Goal: Task Accomplishment & Management: Manage account settings

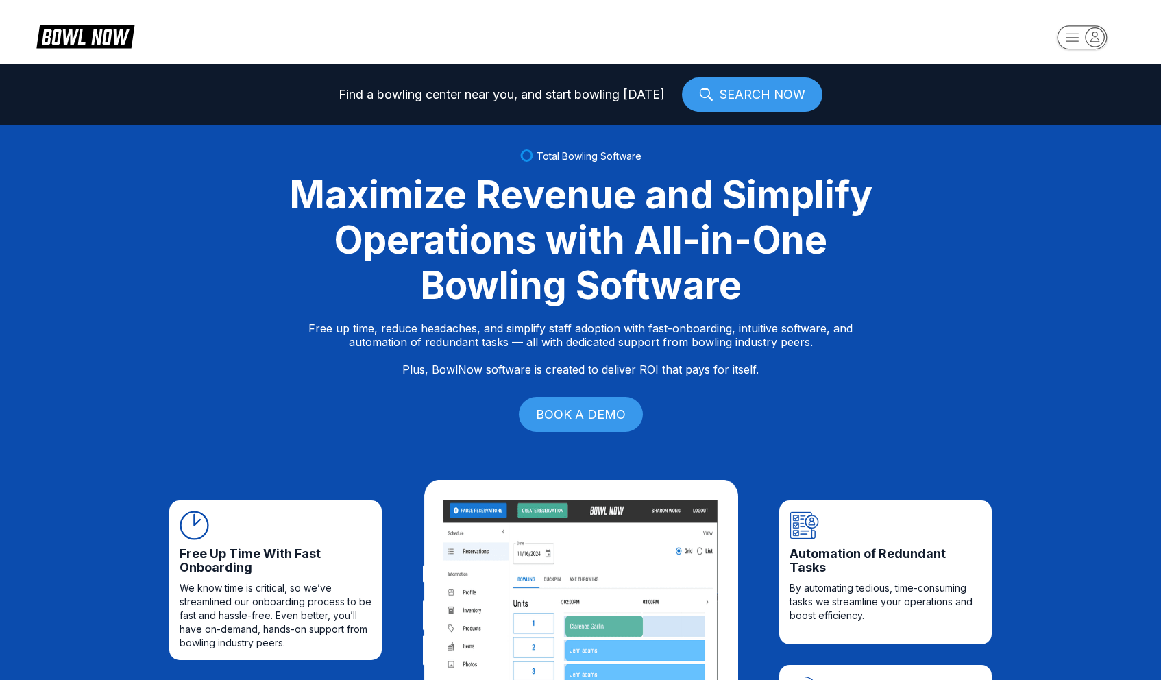
click at [1068, 45] on rect "button" at bounding box center [1082, 37] width 50 height 24
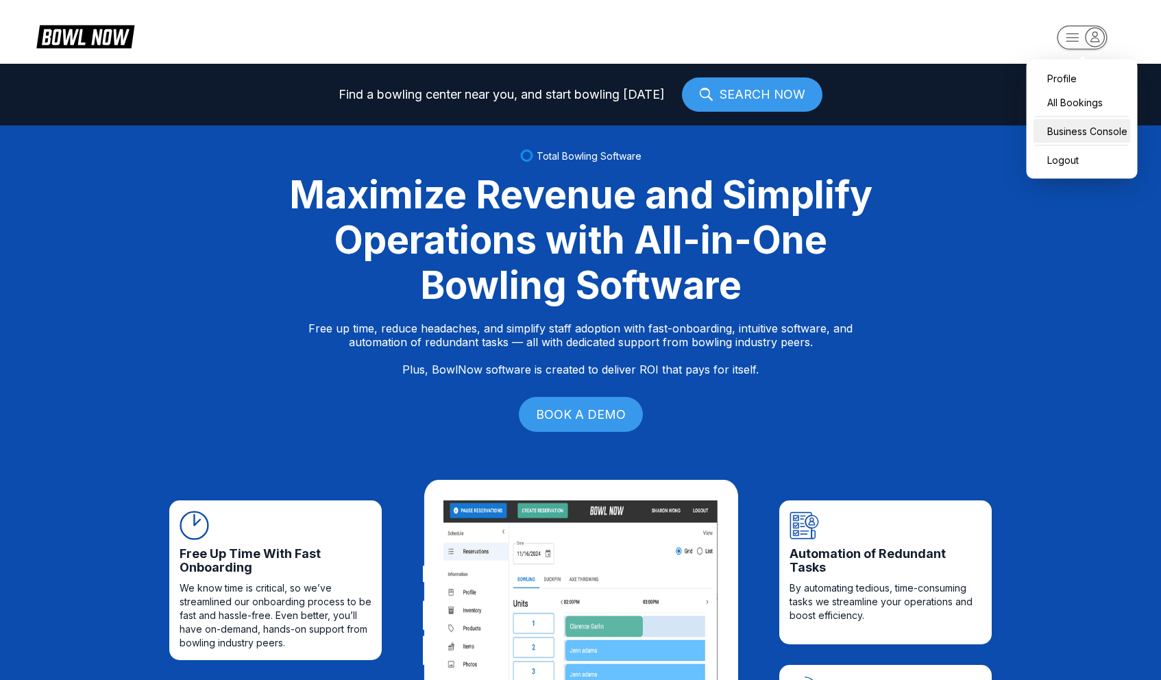
click at [1088, 136] on div "Business Console" at bounding box center [1082, 131] width 97 height 24
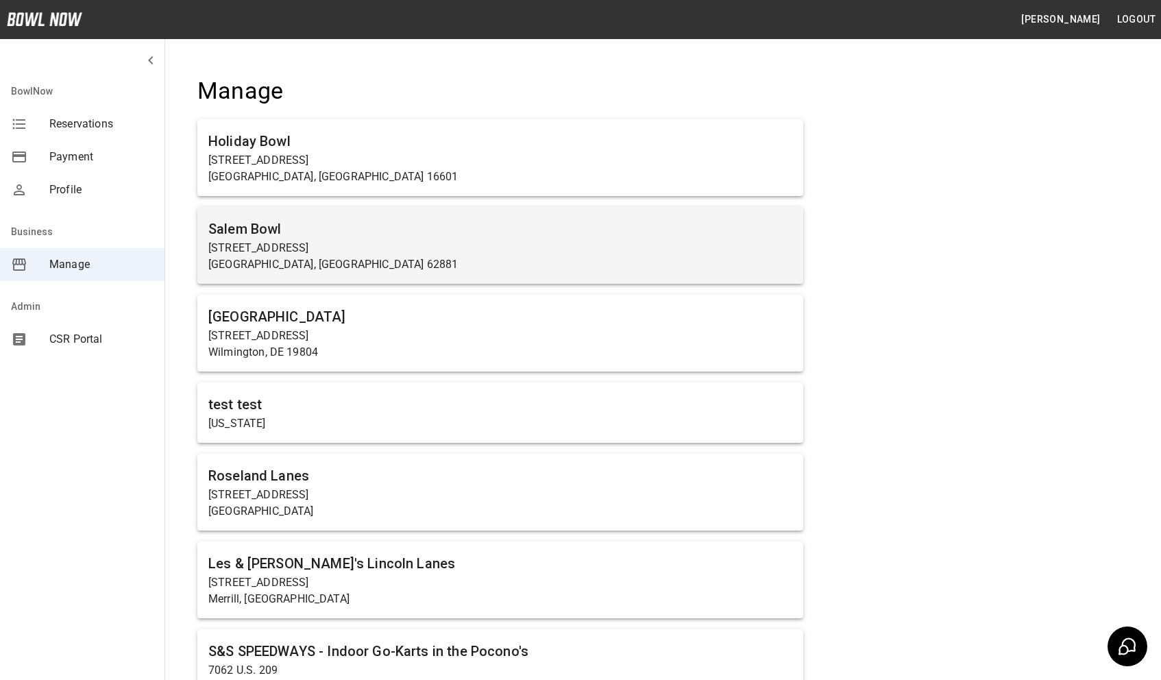
scroll to position [2312, 0]
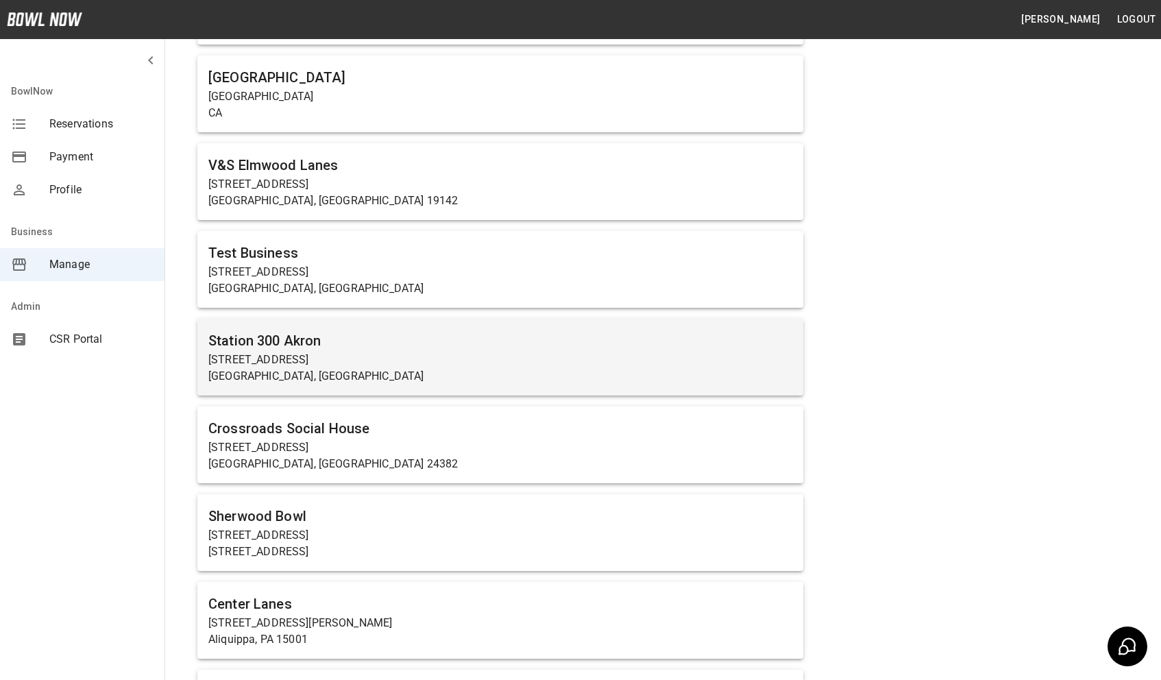
click at [370, 345] on h6 "Station 300 Akron" at bounding box center [500, 341] width 584 height 22
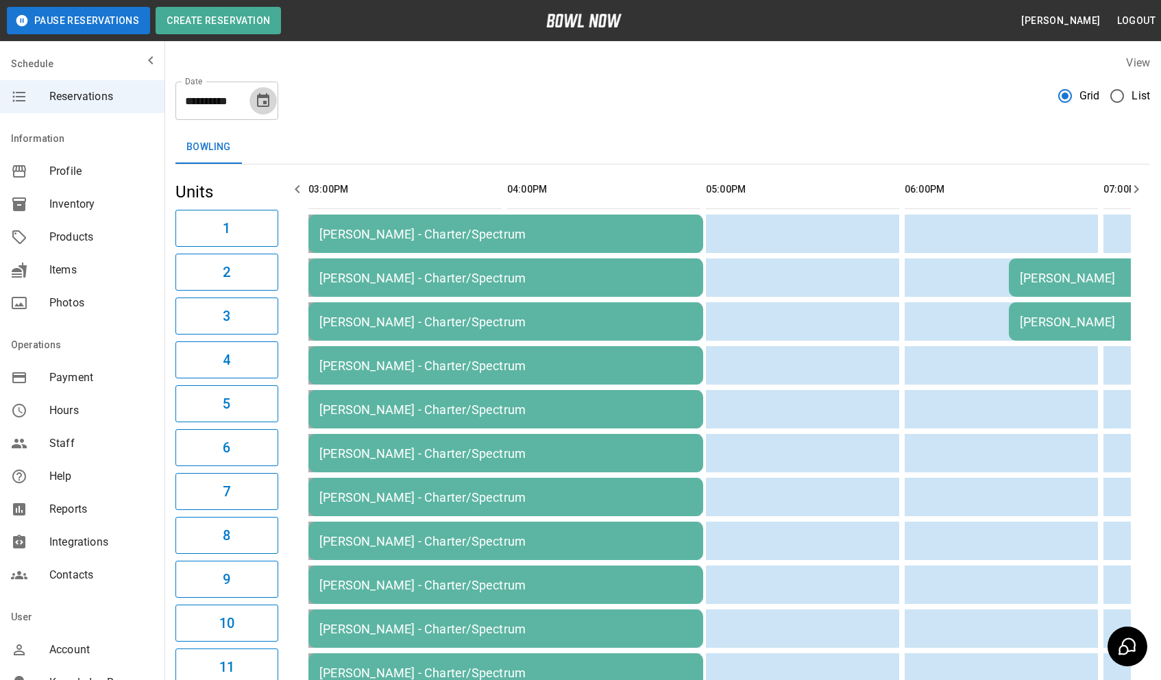
click at [264, 96] on icon "Choose date, selected date is Sep 17, 2025" at bounding box center [263, 100] width 12 height 14
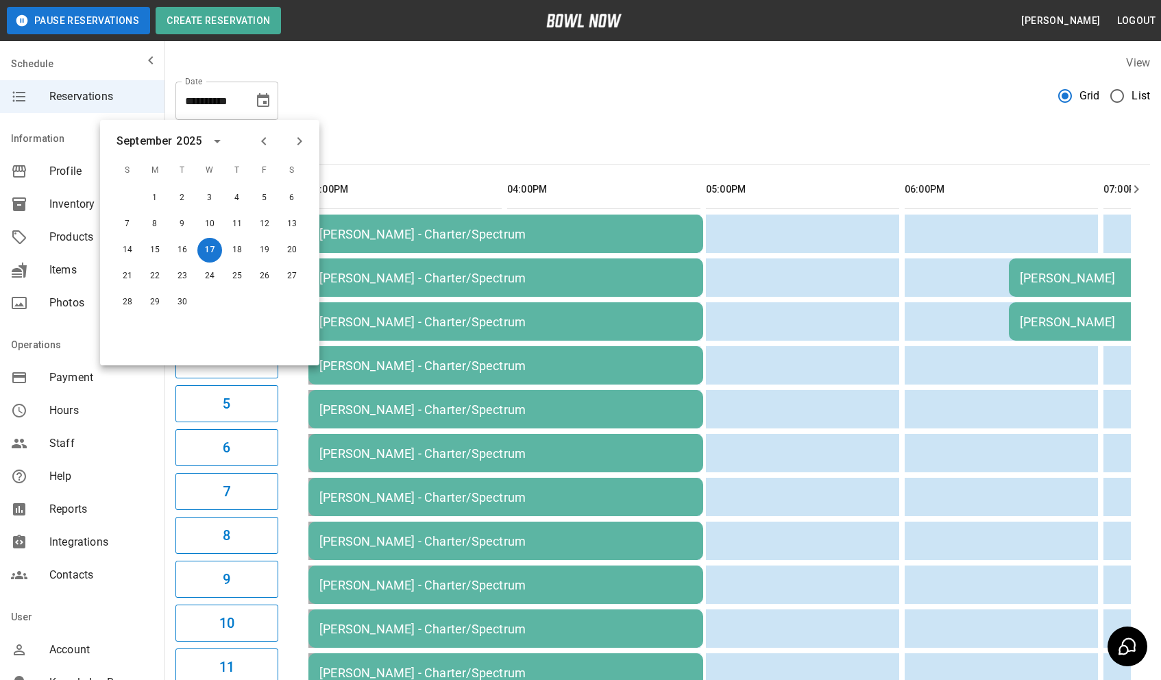
click at [654, 106] on div "**********" at bounding box center [662, 95] width 975 height 49
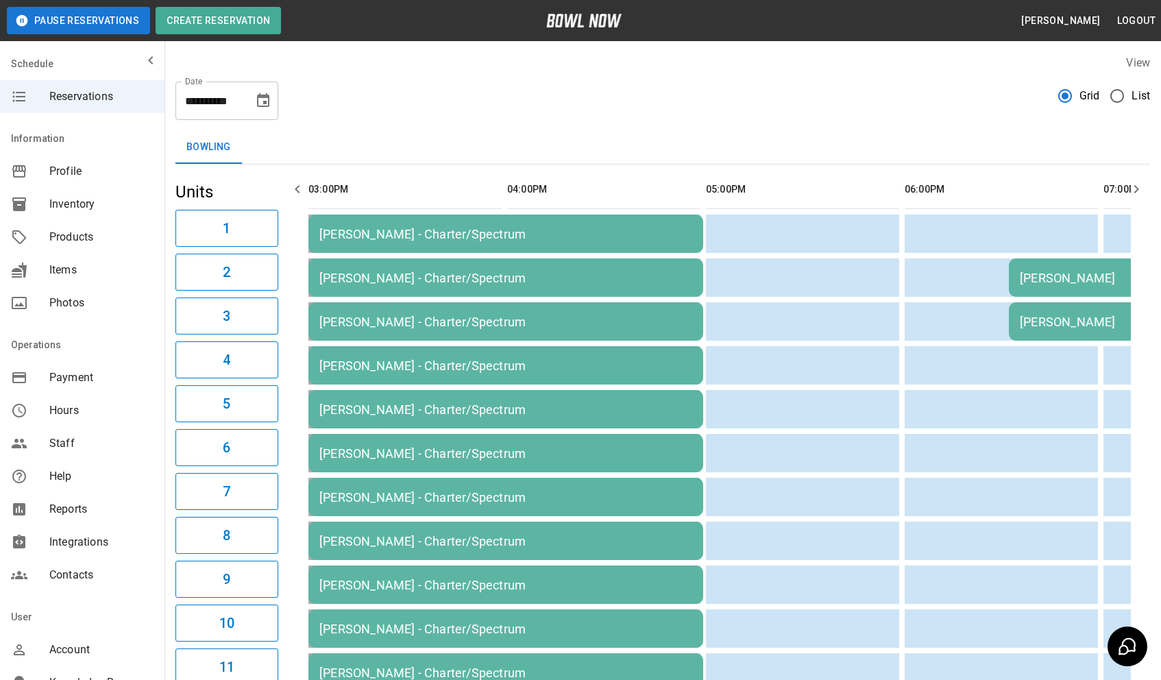
click at [395, 338] on td "[PERSON_NAME] - Charter/Spectrum" at bounding box center [505, 321] width 395 height 38
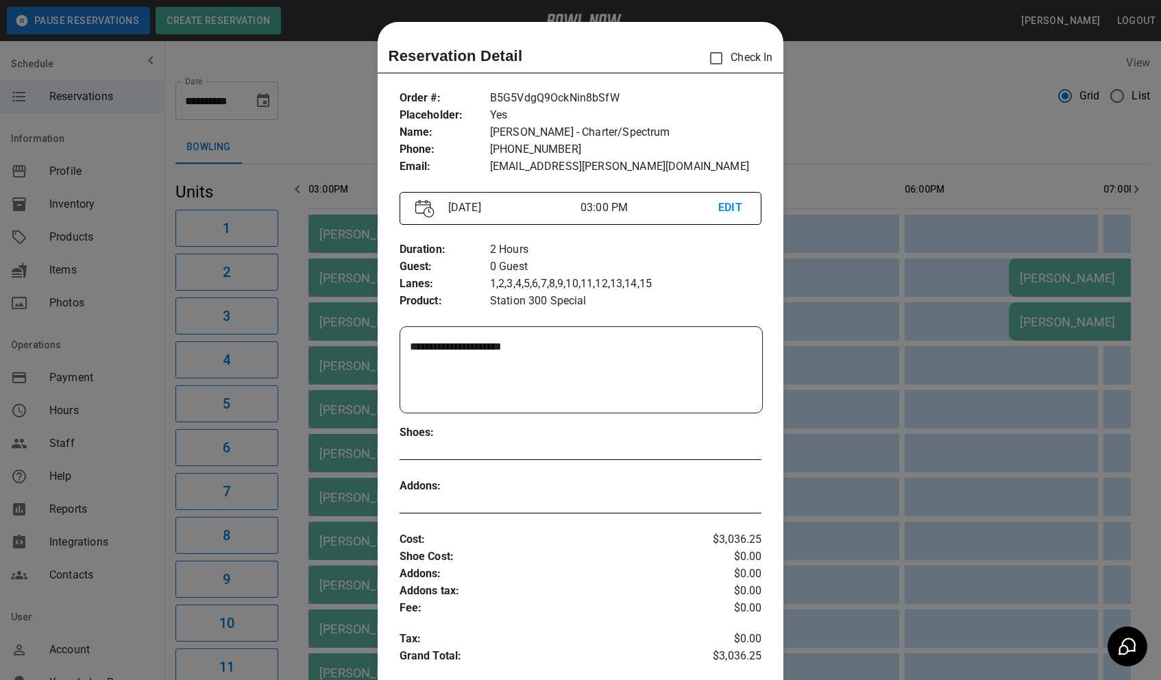
scroll to position [22, 0]
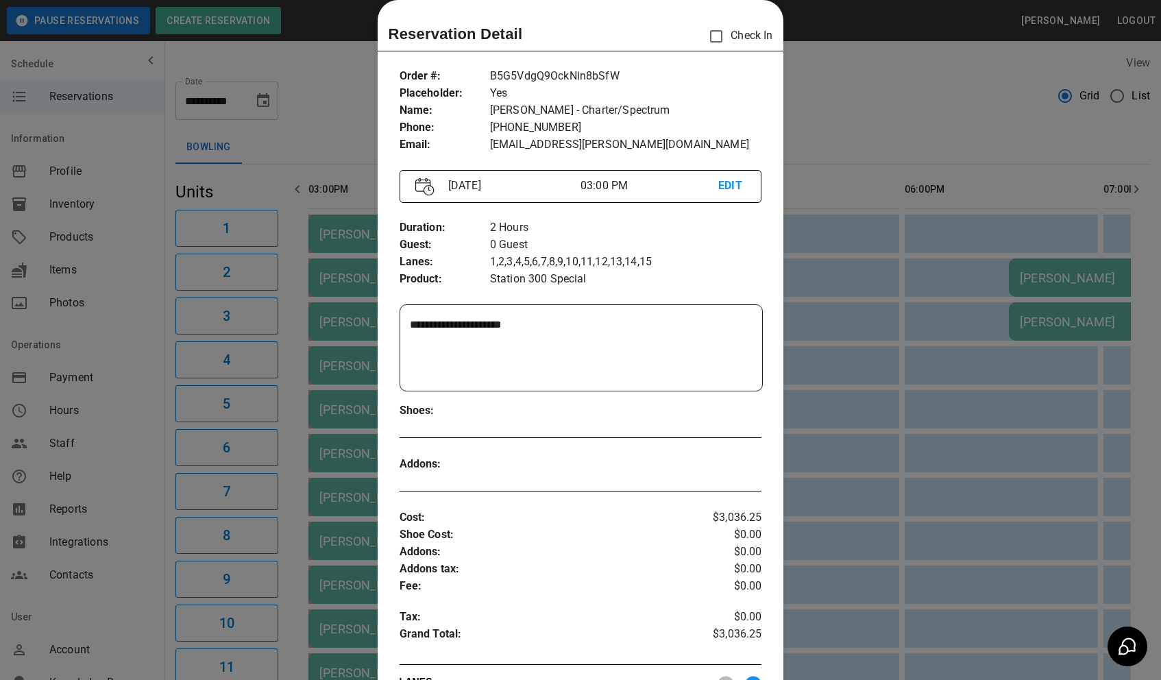
click at [352, 112] on div at bounding box center [580, 340] width 1161 height 680
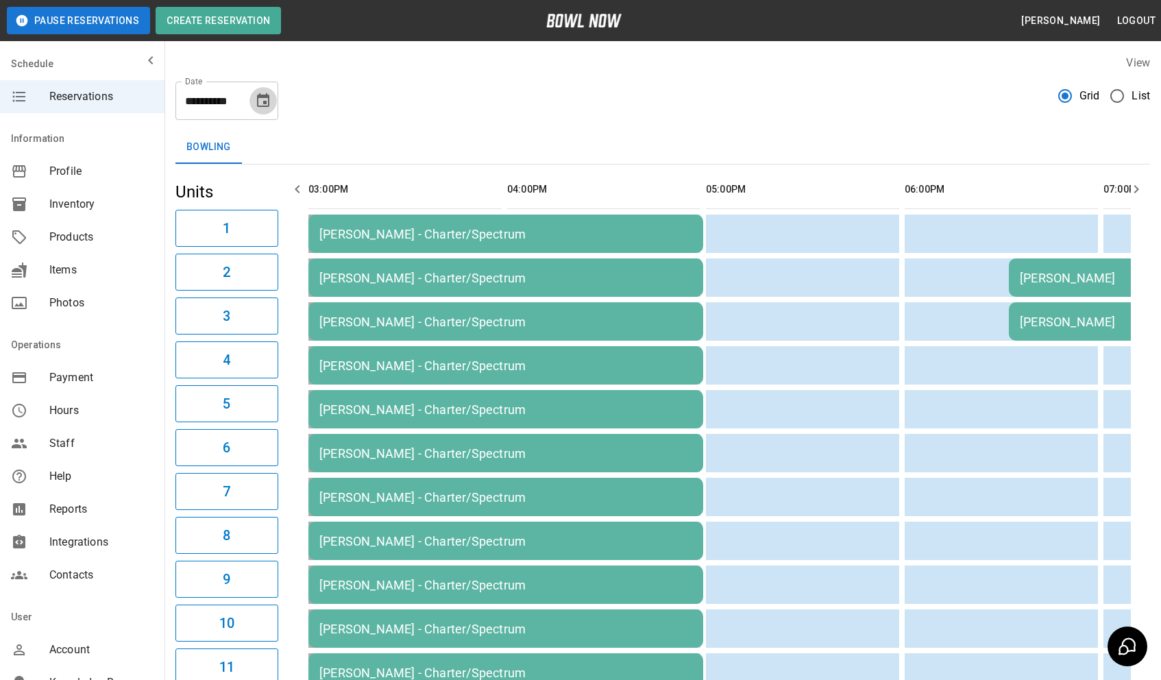
click at [258, 101] on icon "Choose date, selected date is Sep 17, 2025" at bounding box center [263, 100] width 12 height 14
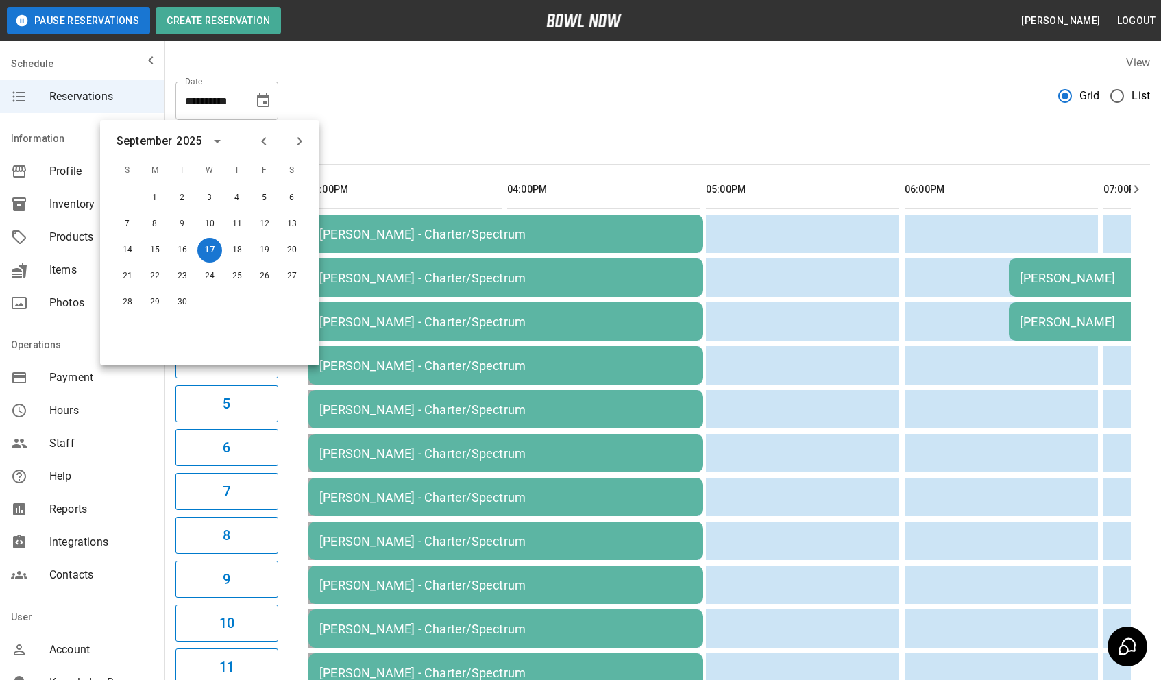
click at [778, 181] on th "sticky table" at bounding box center [781, 189] width 45 height 39
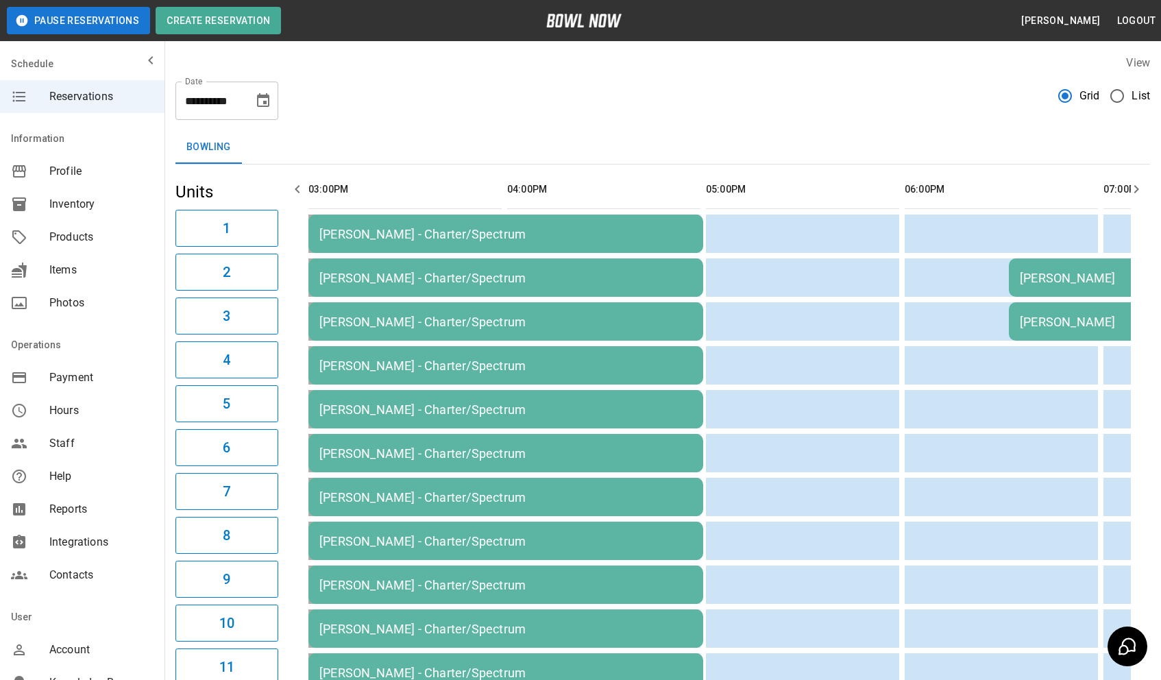
drag, startPoint x: 778, startPoint y: 181, endPoint x: 781, endPoint y: 206, distance: 25.6
click at [778, 181] on th "sticky table" at bounding box center [781, 189] width 45 height 39
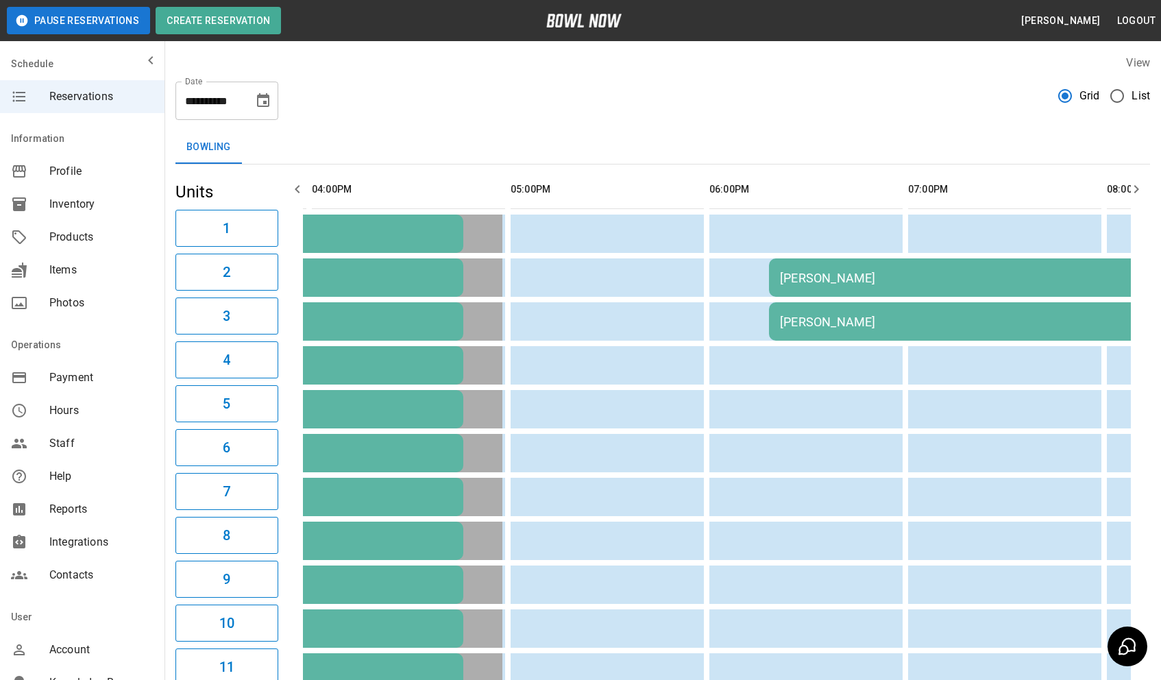
scroll to position [0, 0]
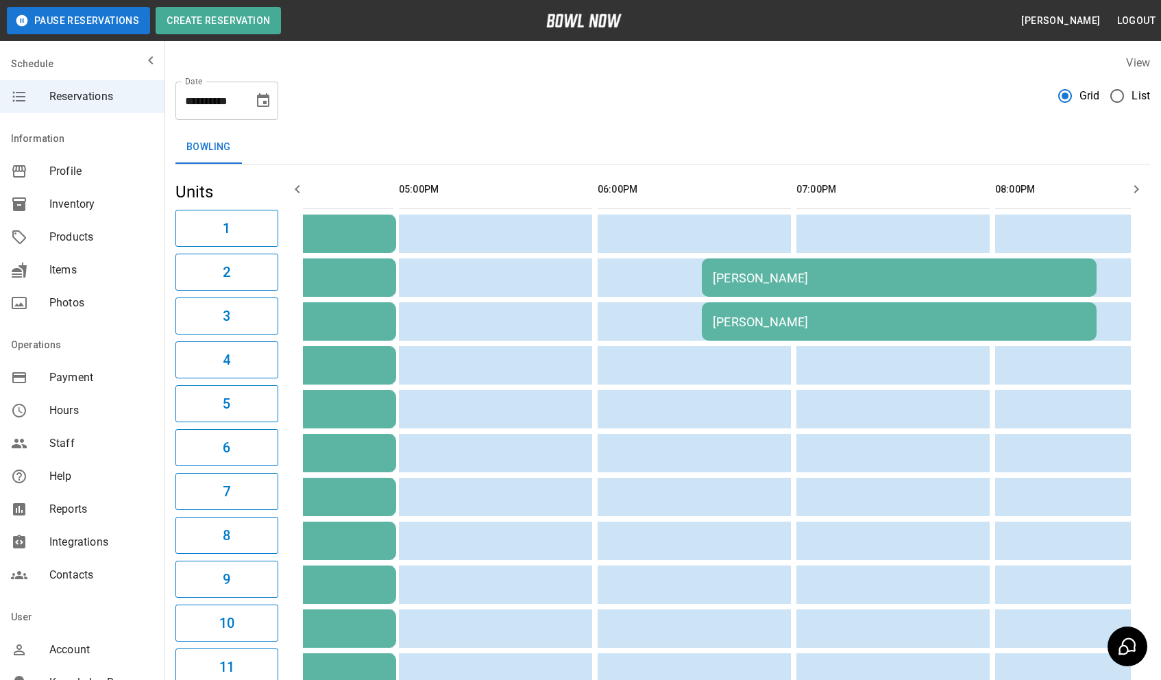
click at [800, 280] on div "[PERSON_NAME]" at bounding box center [899, 278] width 373 height 14
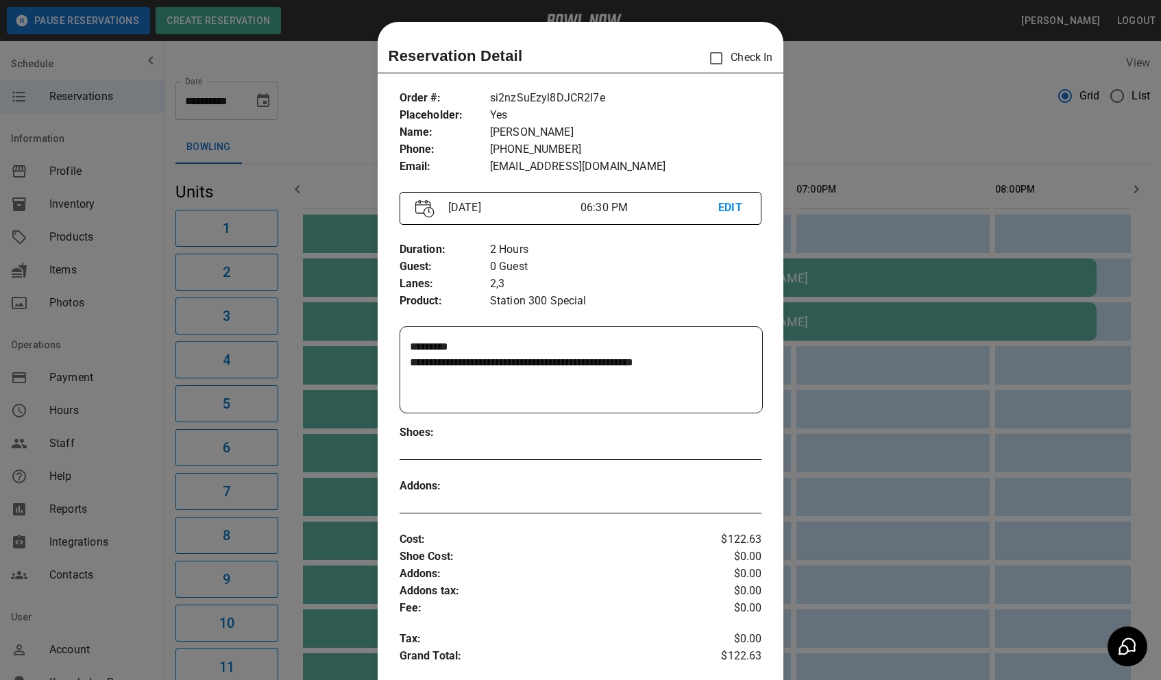
scroll to position [22, 0]
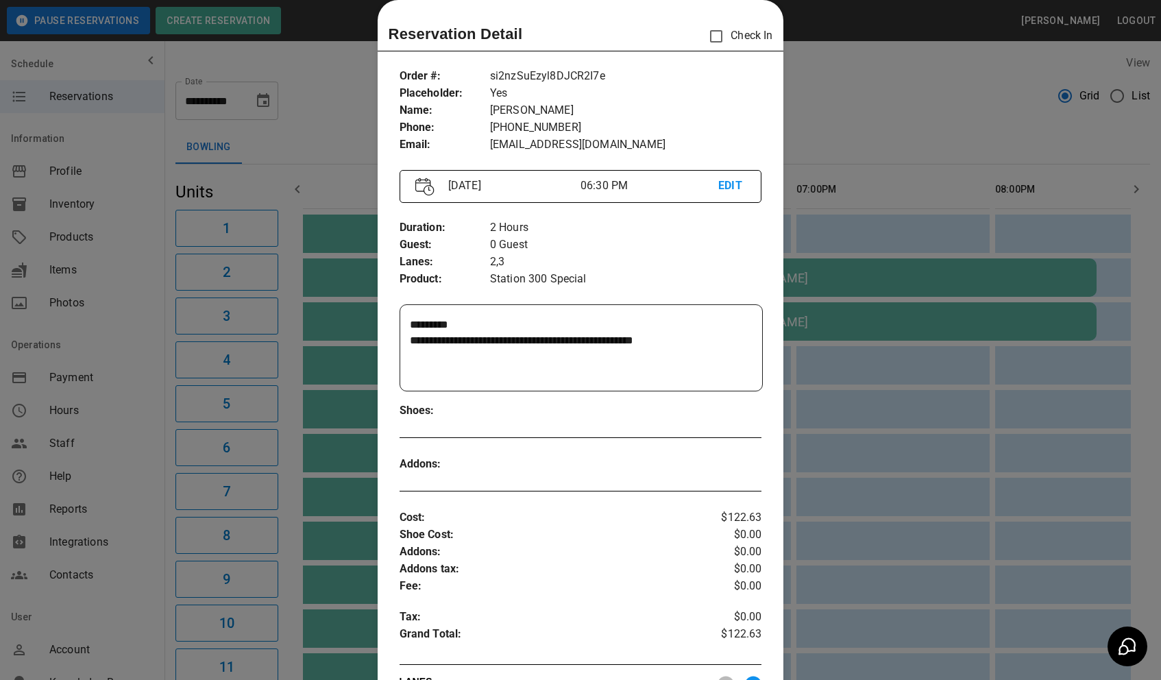
click at [814, 449] on div at bounding box center [580, 340] width 1161 height 680
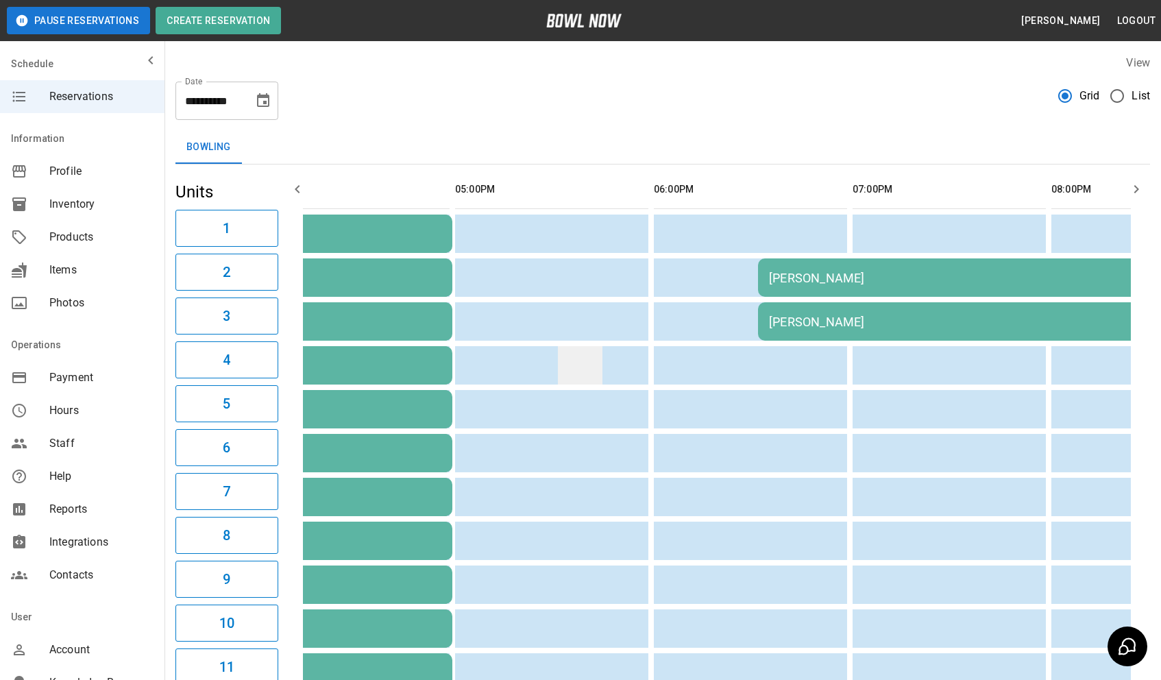
scroll to position [0, 38]
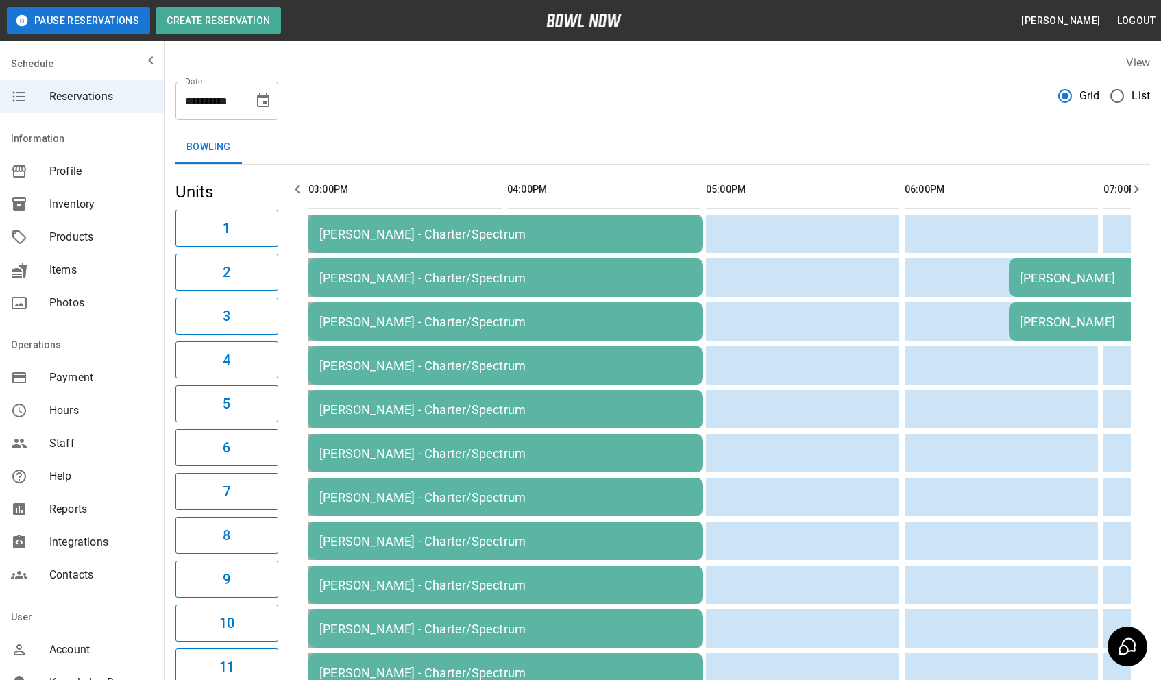
click at [389, 240] on div "[PERSON_NAME] - Charter/Spectrum" at bounding box center [505, 234] width 373 height 14
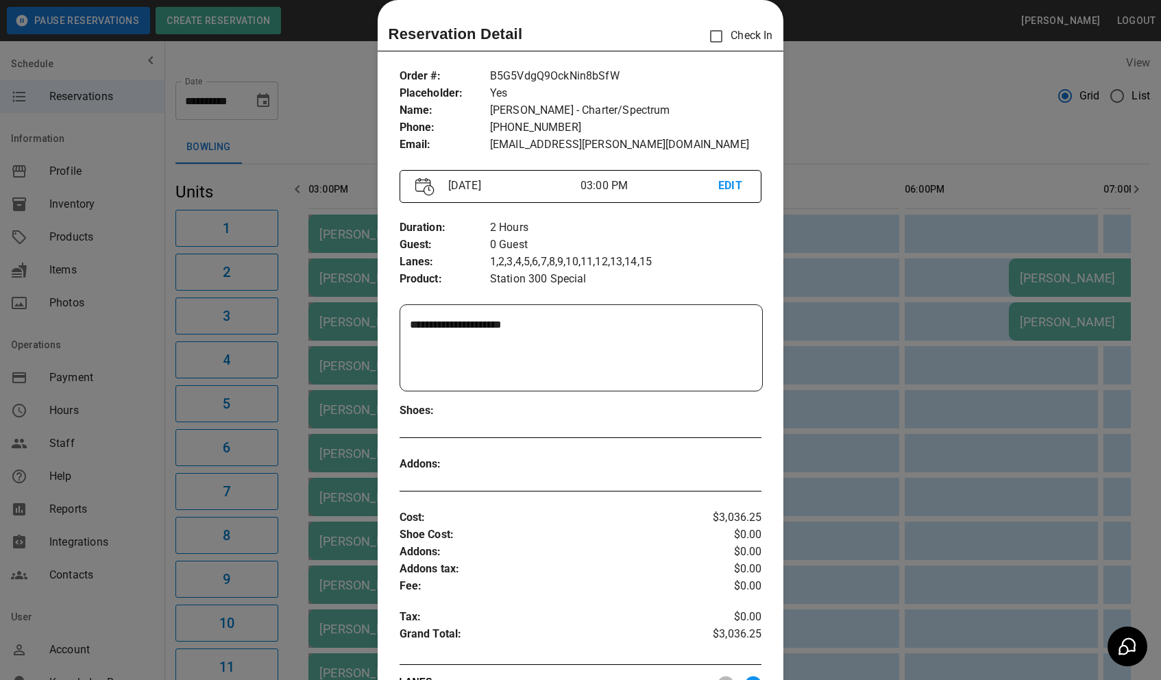
click at [352, 133] on div at bounding box center [580, 340] width 1161 height 680
